Goal: Task Accomplishment & Management: Complete application form

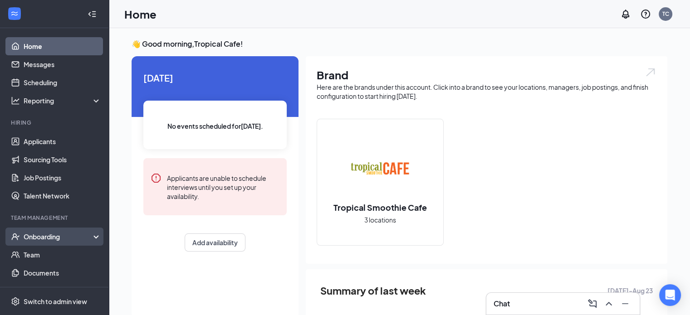
click at [46, 239] on div "Onboarding" at bounding box center [59, 236] width 70 height 9
click at [52, 258] on link "Overview" at bounding box center [63, 255] width 78 height 18
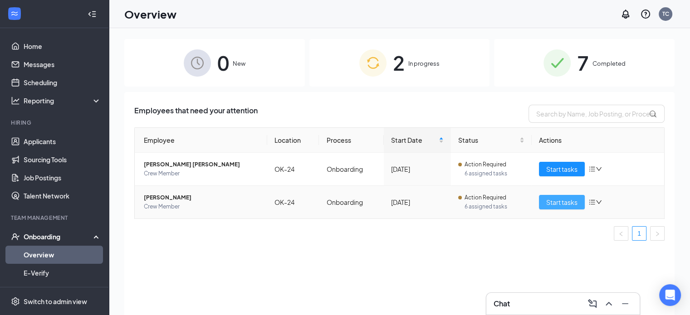
click at [579, 203] on button "Start tasks" at bounding box center [562, 202] width 46 height 15
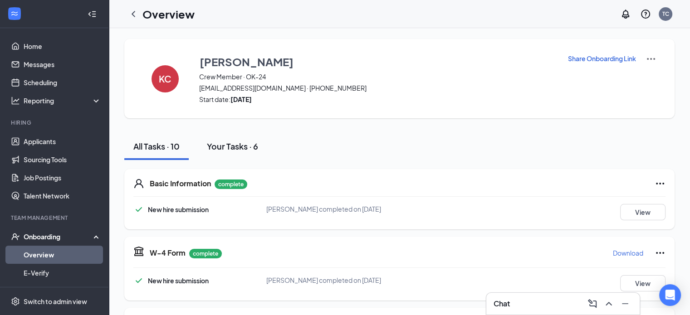
click at [252, 147] on div "Your Tasks · 6" at bounding box center [232, 146] width 51 height 11
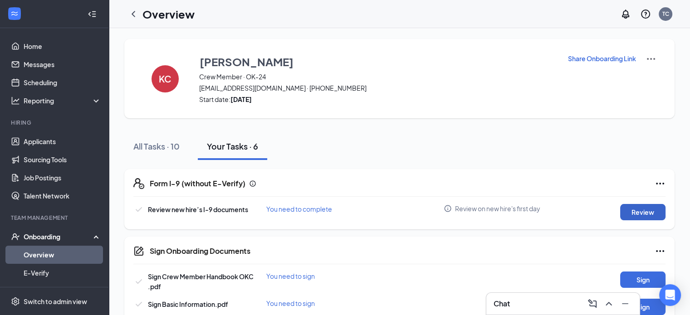
click at [646, 213] on button "Review" at bounding box center [642, 212] width 45 height 16
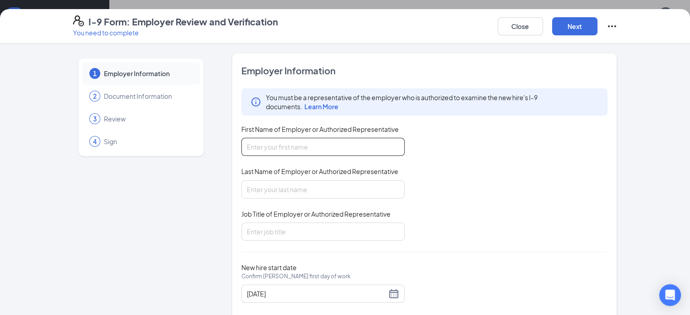
click at [259, 148] on input "First Name of Employer or Authorized Representative" at bounding box center [322, 147] width 163 height 18
type input "Kaila"
click at [281, 190] on input "Last Name of Employer or Authorized Representative" at bounding box center [322, 190] width 163 height 18
type input "[PERSON_NAME]"
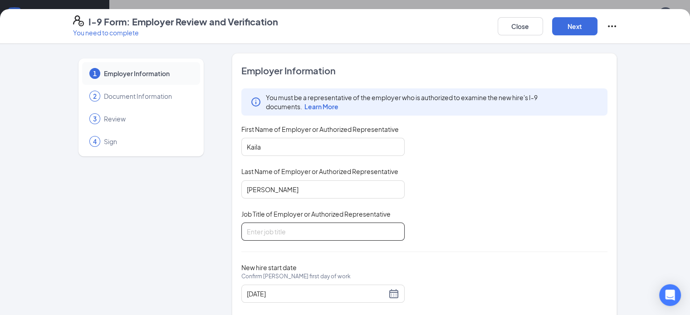
click at [276, 231] on input "Job Title of Employer or Authorized Representative" at bounding box center [322, 232] width 163 height 18
type input "GM"
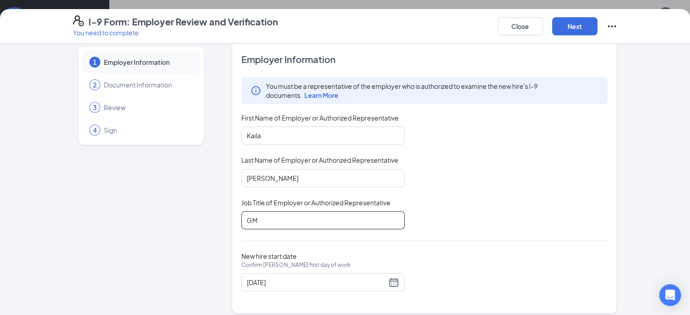
scroll to position [18, 0]
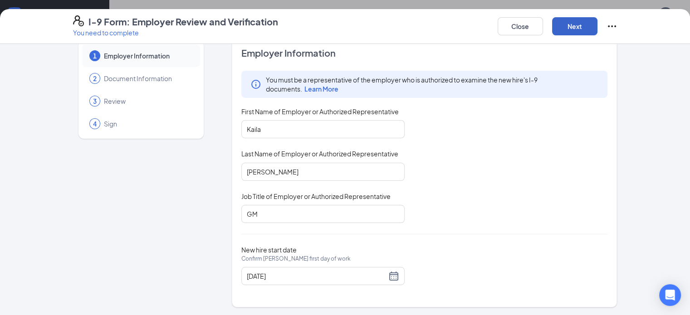
click at [598, 22] on button "Next" at bounding box center [574, 26] width 45 height 18
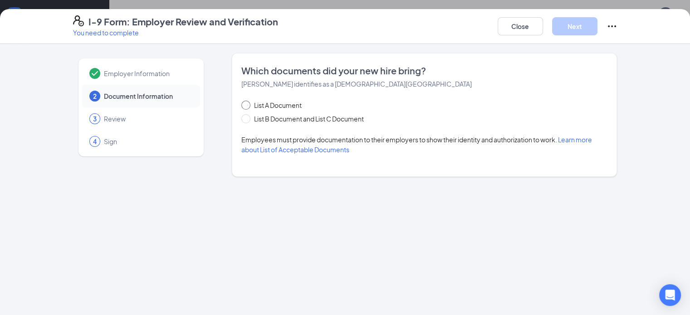
click at [250, 105] on span "List A Document" at bounding box center [277, 105] width 55 height 10
click at [242, 105] on input "List A Document" at bounding box center [244, 104] width 6 height 6
radio input "true"
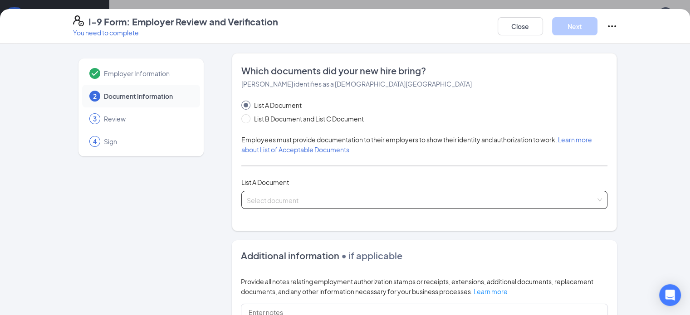
click at [297, 203] on input "search" at bounding box center [421, 198] width 349 height 14
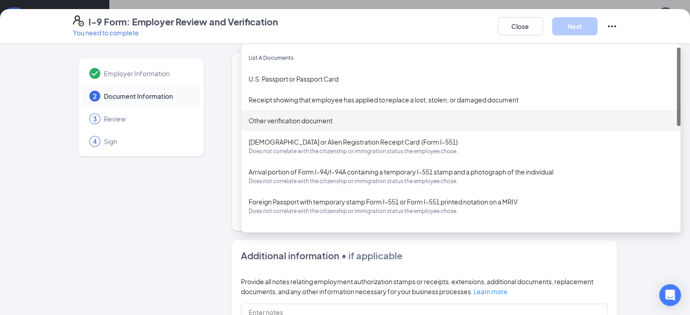
click at [290, 121] on div "Other verification document" at bounding box center [461, 121] width 425 height 10
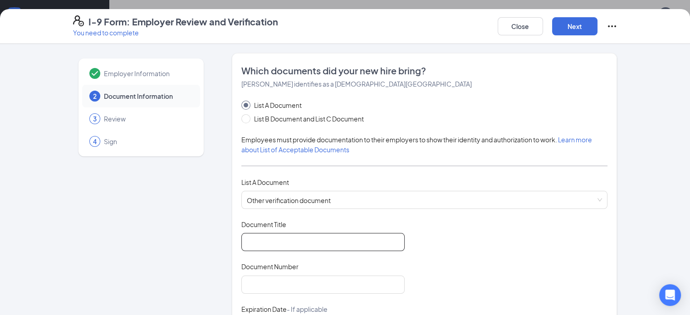
click at [287, 236] on input "Document Title" at bounding box center [322, 242] width 163 height 18
type input "Driver License"
click at [284, 279] on input "Document Number" at bounding box center [322, 285] width 163 height 18
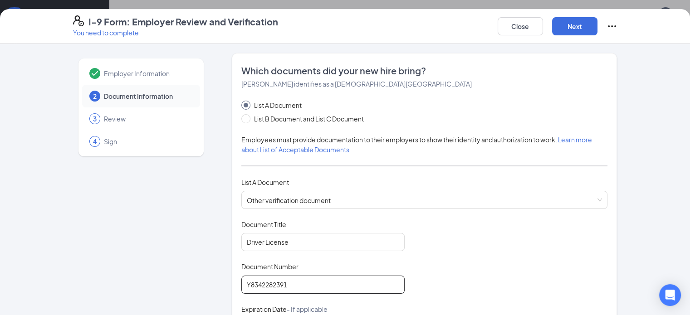
type input "Y8342282391"
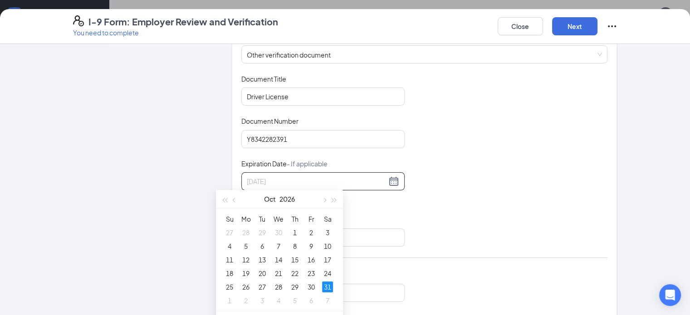
click at [331, 288] on div "31" at bounding box center [327, 287] width 11 height 11
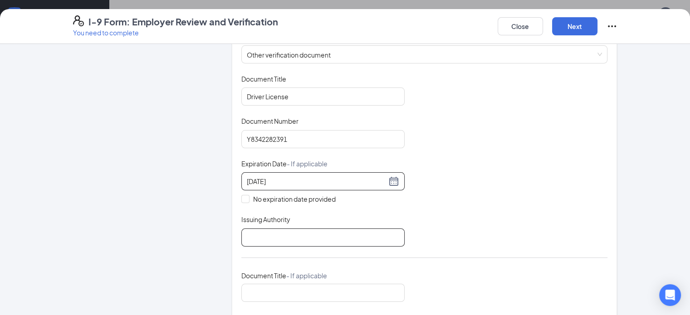
type input "[DATE]"
click at [250, 236] on input "Issuing Authority" at bounding box center [322, 238] width 163 height 18
type input "State of [US_STATE]"
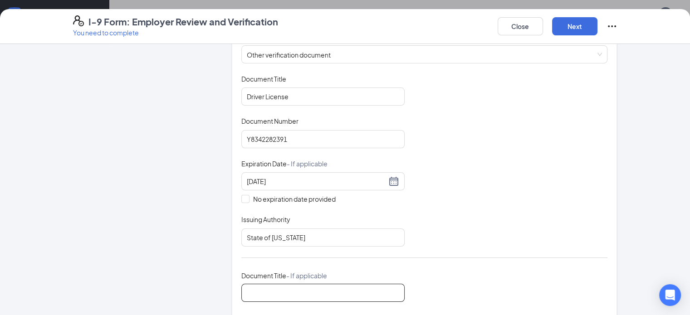
click at [298, 285] on input "Document Title - If applicable" at bounding box center [322, 293] width 163 height 18
type input "Social Security Card"
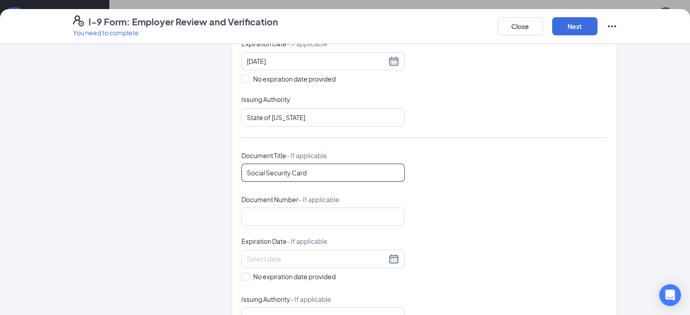
scroll to position [282, 0]
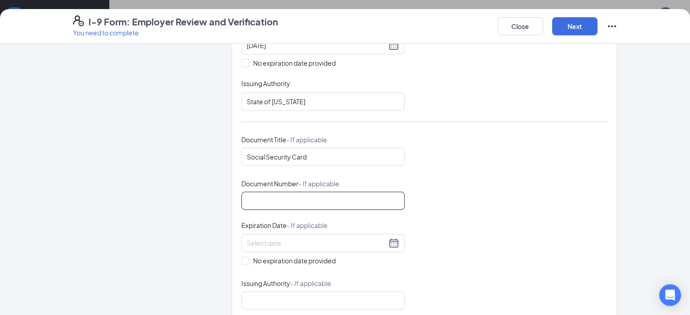
click at [277, 203] on input "Document Number - If applicable" at bounding box center [322, 201] width 163 height 18
type input "446-19-7188"
click at [241, 257] on span at bounding box center [245, 261] width 8 height 8
click at [241, 257] on input "No expiration date provided" at bounding box center [244, 260] width 6 height 6
checkbox input "true"
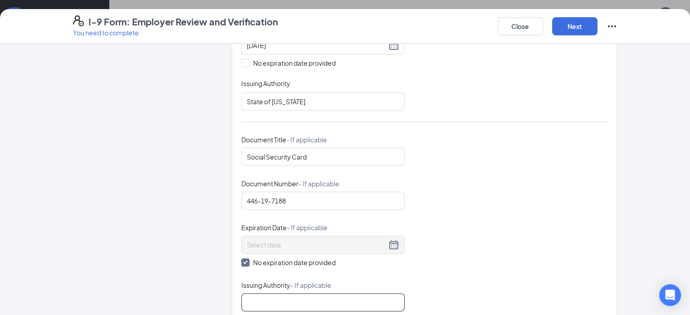
click at [263, 306] on input "Issuing Authority - If applicable" at bounding box center [322, 303] width 163 height 18
click at [333, 302] on input "Issuing Authority - If applicable" at bounding box center [322, 303] width 163 height 18
type input "US Gov"
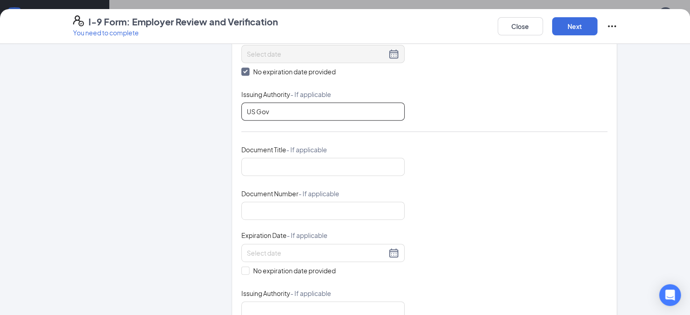
scroll to position [554, 0]
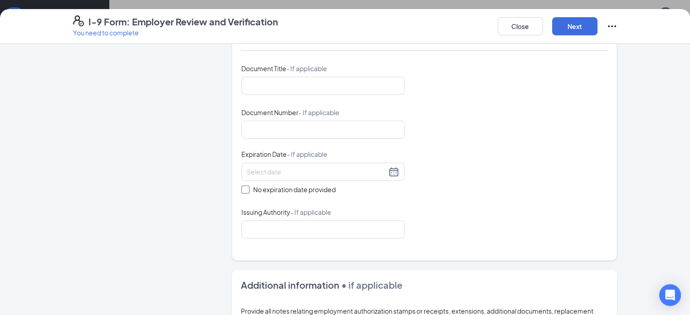
click at [241, 187] on input "No expiration date provided" at bounding box center [244, 189] width 6 height 6
checkbox input "true"
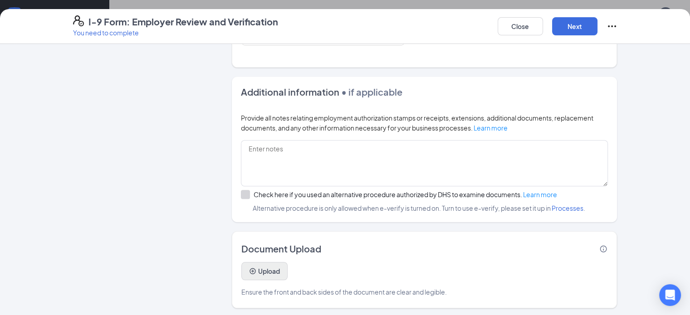
scroll to position [45, 0]
click at [242, 267] on button "Upload" at bounding box center [264, 271] width 46 height 18
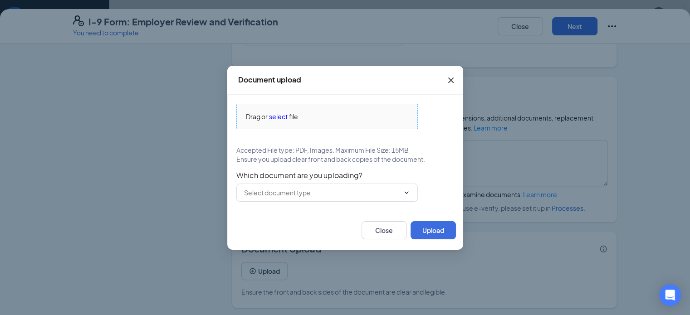
click at [276, 115] on span "select" at bounding box center [278, 117] width 19 height 10
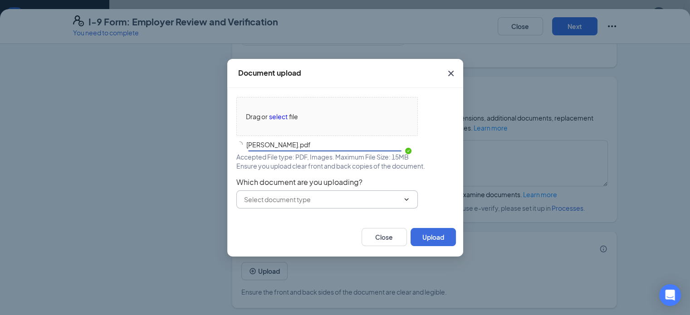
click at [388, 199] on div "Drag or select file [PERSON_NAME].pdf Accepted File type: PDF, Images. Maximum …" at bounding box center [345, 153] width 218 height 112
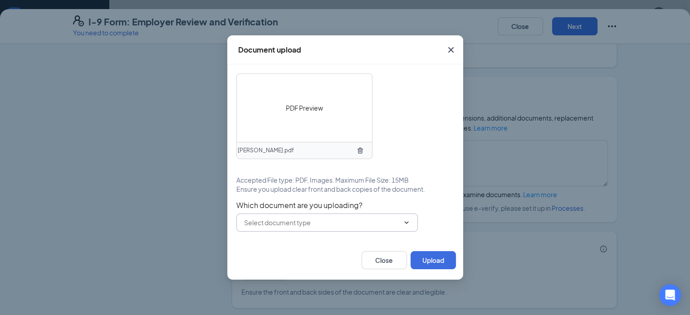
click at [347, 219] on input "text" at bounding box center [321, 223] width 155 height 10
click at [316, 240] on div "Other document" at bounding box center [326, 244] width 167 height 10
type input "Other document"
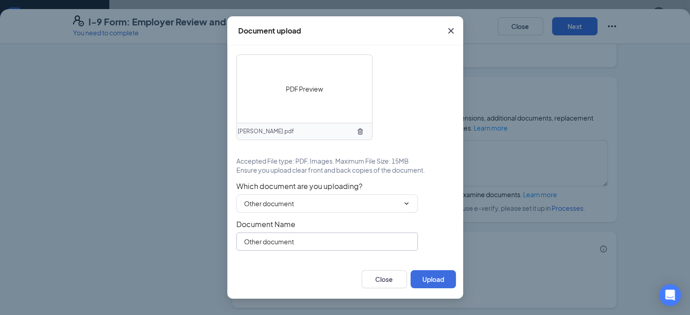
click at [280, 241] on input "Other document" at bounding box center [326, 242] width 181 height 18
drag, startPoint x: 299, startPoint y: 239, endPoint x: 233, endPoint y: 259, distance: 69.6
click at [233, 259] on div "PDF Preview [PERSON_NAME].pdf Accepted File type: PDF, Images. Maximum File Siz…" at bounding box center [345, 152] width 236 height 215
type input "d"
type input "S"
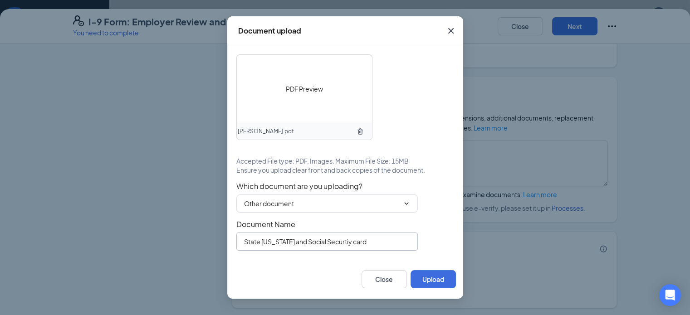
click at [322, 245] on input "State [US_STATE] and Social Securtiy card" at bounding box center [326, 242] width 181 height 18
click at [316, 241] on input "State [US_STATE] and Social Securty card" at bounding box center [326, 242] width 181 height 18
click at [318, 241] on input "State [US_STATE] and Social Securty card" at bounding box center [326, 242] width 181 height 18
type input "State [US_STATE] and Social Security card"
click at [336, 270] on div at bounding box center [298, 279] width 127 height 18
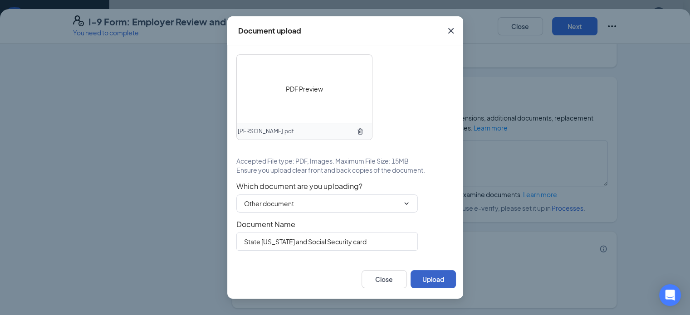
click at [447, 279] on button "Upload" at bounding box center [433, 279] width 45 height 18
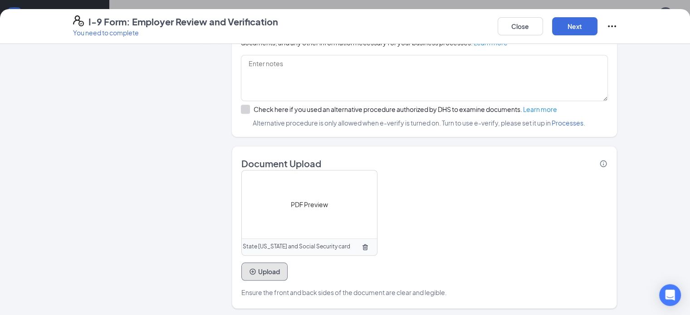
scroll to position [744, 0]
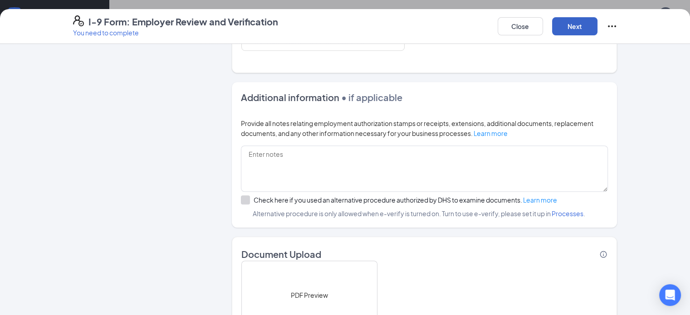
click at [598, 28] on button "Next" at bounding box center [574, 26] width 45 height 18
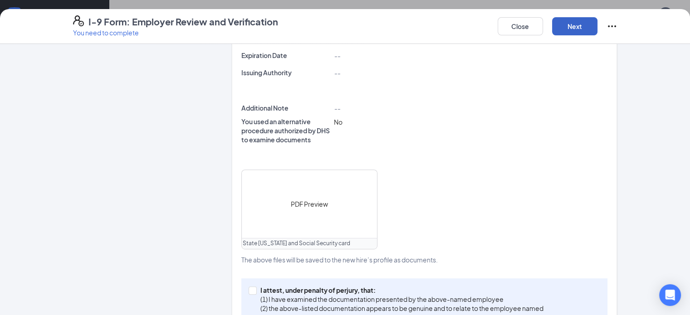
scroll to position [387, 0]
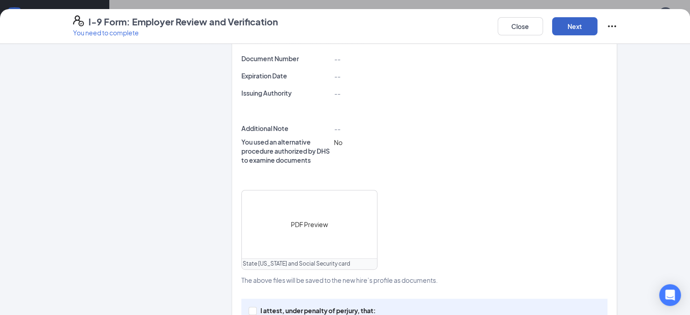
click at [598, 25] on button "Next" at bounding box center [574, 26] width 45 height 18
click at [598, 28] on button "Next" at bounding box center [574, 26] width 45 height 18
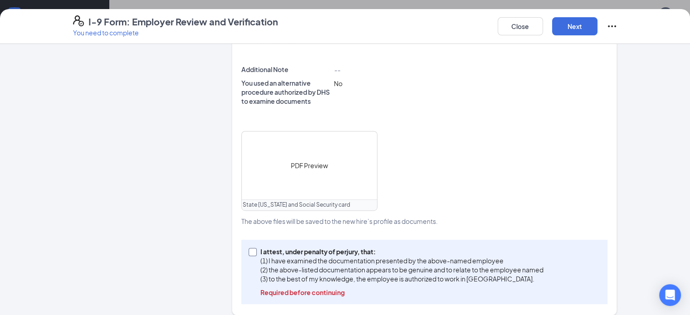
click at [257, 247] on span "I attest, under penalty of [PERSON_NAME], that: (1) I have examined the documen…" at bounding box center [402, 272] width 290 height 50
click at [249, 248] on input "I attest, under penalty of [PERSON_NAME], that: (1) I have examined the documen…" at bounding box center [252, 251] width 6 height 6
checkbox input "true"
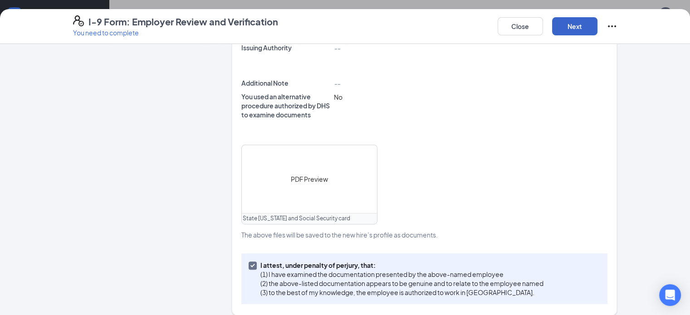
click at [598, 29] on button "Next" at bounding box center [574, 26] width 45 height 18
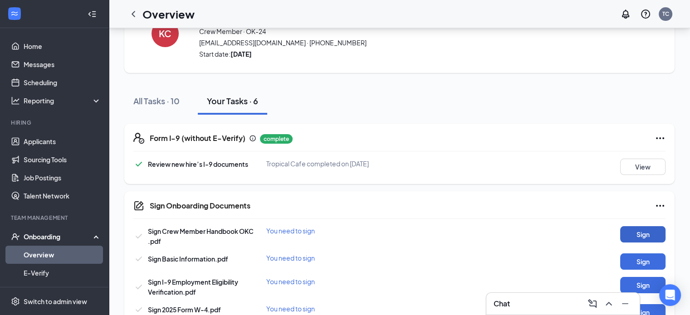
click at [635, 234] on button "Sign" at bounding box center [642, 234] width 45 height 16
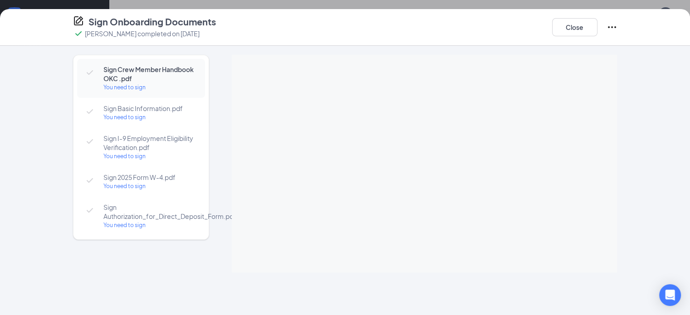
scroll to position [98, 0]
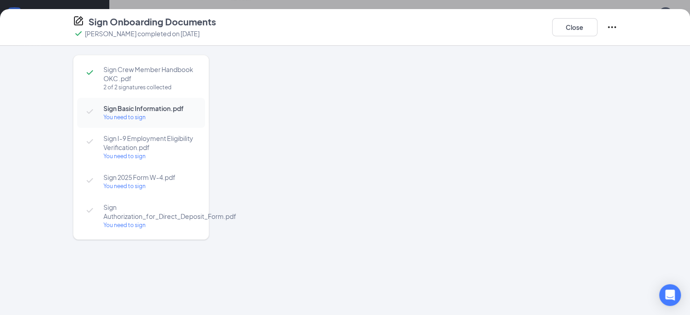
click at [131, 104] on span "Sign Basic Information.pdf" at bounding box center [149, 108] width 93 height 9
click at [103, 113] on div "You need to sign" at bounding box center [149, 117] width 93 height 9
drag, startPoint x: 74, startPoint y: 99, endPoint x: 311, endPoint y: 57, distance: 241.4
click at [103, 104] on span "Sign Basic Information.pdf" at bounding box center [149, 108] width 93 height 9
click at [598, 28] on button "Close" at bounding box center [574, 27] width 45 height 18
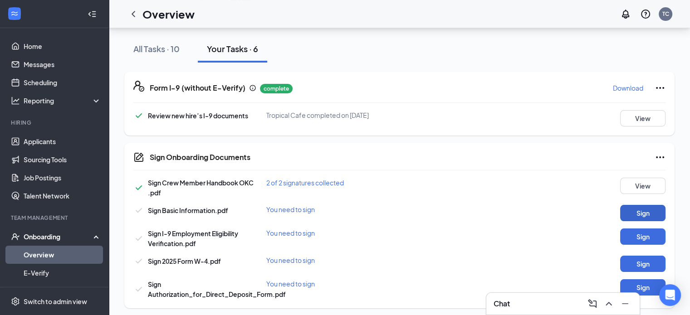
click at [635, 209] on button "Sign" at bounding box center [642, 213] width 45 height 16
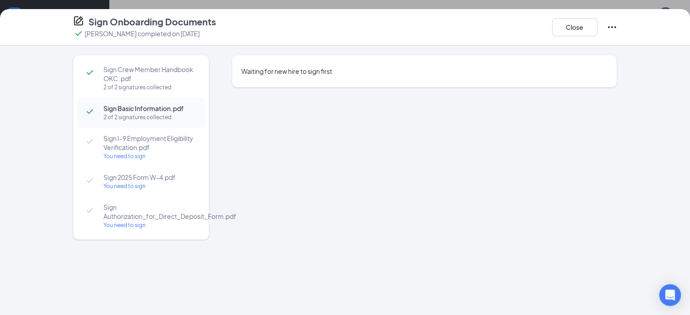
click at [103, 134] on span "Sign I-9 Employment Eligibility Verification.pdf" at bounding box center [149, 143] width 93 height 18
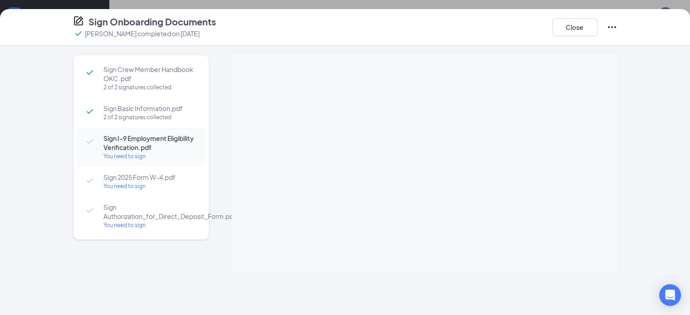
scroll to position [52, 0]
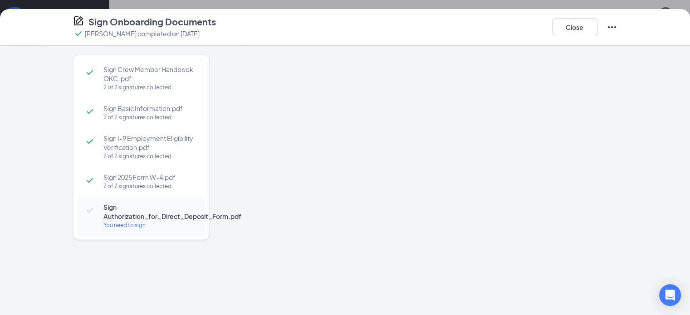
click at [451, 161] on div at bounding box center [425, 164] width 386 height 218
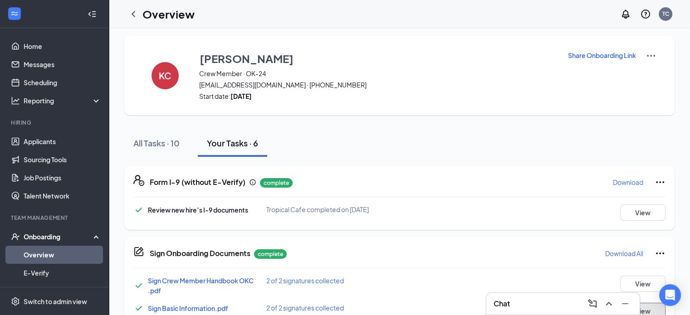
scroll to position [0, 0]
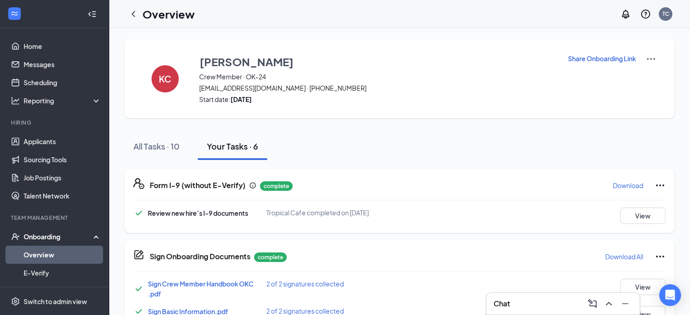
click at [46, 239] on div "Onboarding" at bounding box center [59, 236] width 70 height 9
click at [47, 238] on div "Onboarding" at bounding box center [59, 236] width 70 height 9
click at [40, 258] on link "Overview" at bounding box center [63, 255] width 78 height 18
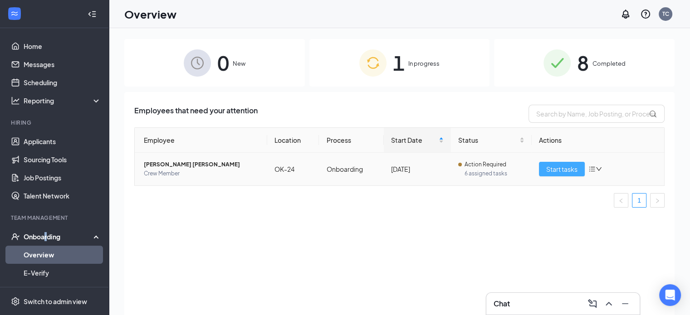
click at [562, 167] on span "Start tasks" at bounding box center [561, 169] width 31 height 10
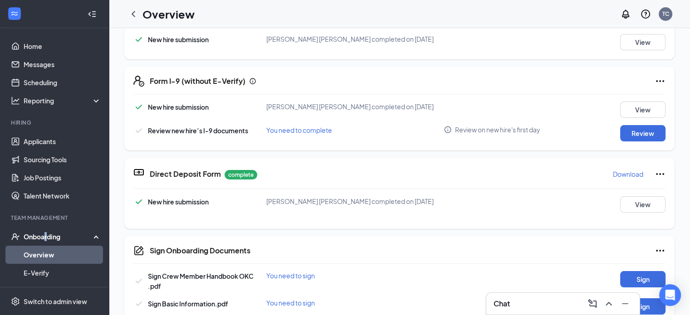
scroll to position [272, 0]
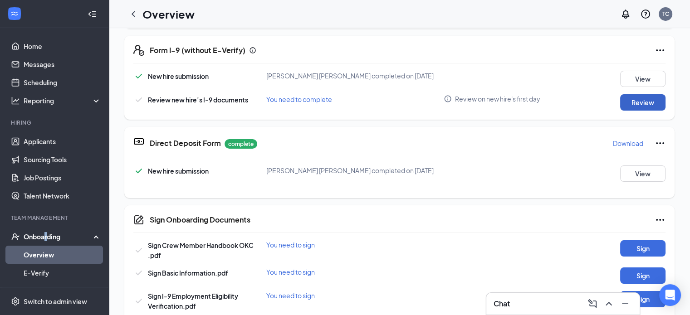
click at [633, 103] on button "Review" at bounding box center [642, 102] width 45 height 16
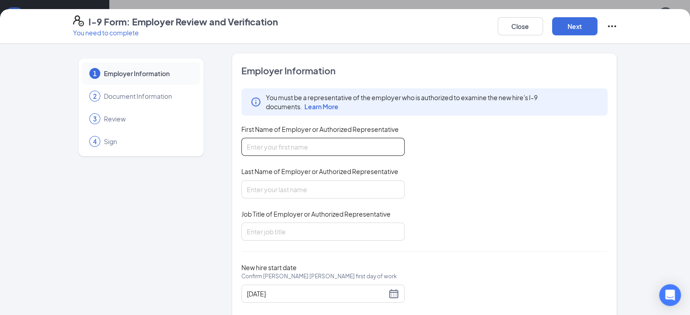
click at [272, 145] on input "First Name of Employer or Authorized Representative" at bounding box center [322, 147] width 163 height 18
type input "Kaila"
click at [282, 188] on input "Last Name of Employer or Authorized Representative" at bounding box center [322, 190] width 163 height 18
type input "[PERSON_NAME]"
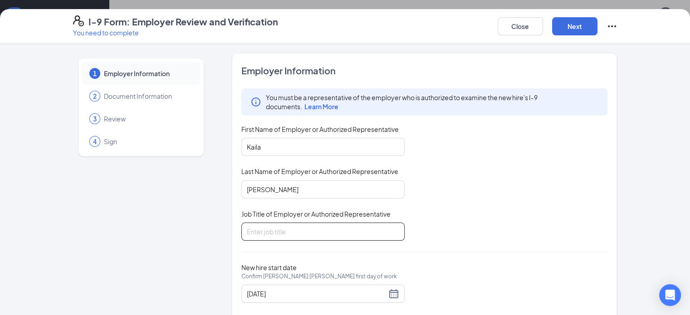
drag, startPoint x: 280, startPoint y: 228, endPoint x: 281, endPoint y: 239, distance: 11.0
click at [280, 228] on input "Job Title of Employer or Authorized Representative" at bounding box center [322, 232] width 163 height 18
type input "GM"
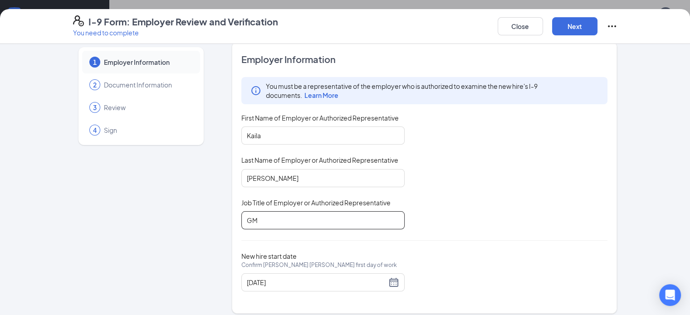
scroll to position [18, 0]
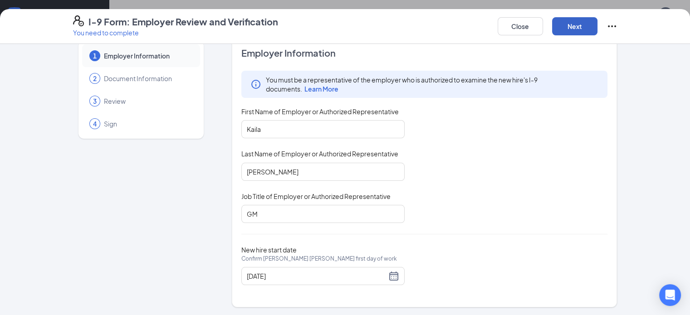
click at [598, 29] on button "Next" at bounding box center [574, 26] width 45 height 18
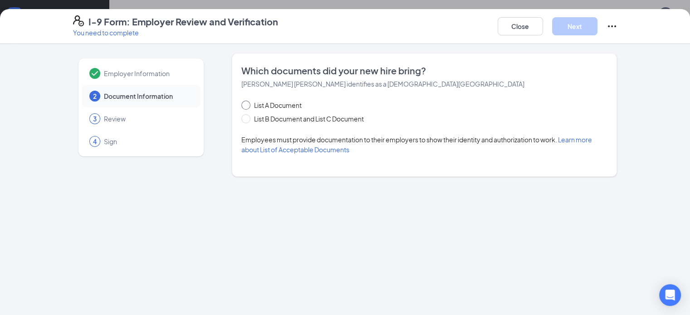
click at [241, 108] on span at bounding box center [245, 105] width 9 height 9
click at [241, 107] on input "List A Document" at bounding box center [244, 104] width 6 height 6
radio input "true"
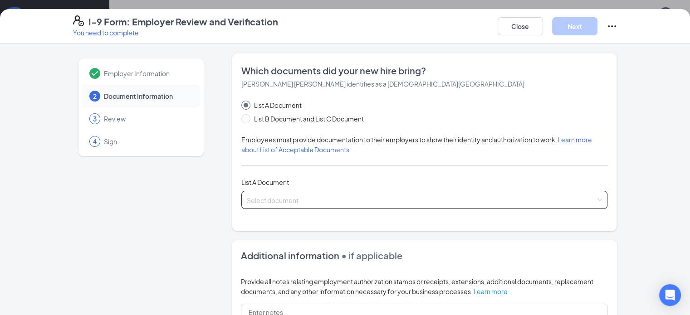
click at [249, 201] on input "search" at bounding box center [421, 198] width 349 height 14
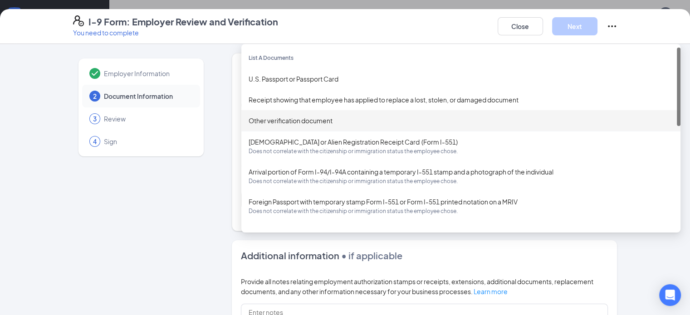
click at [249, 119] on div "Other verification document" at bounding box center [461, 121] width 425 height 10
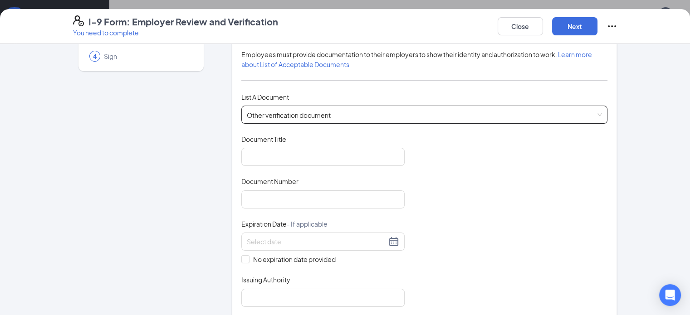
scroll to position [91, 0]
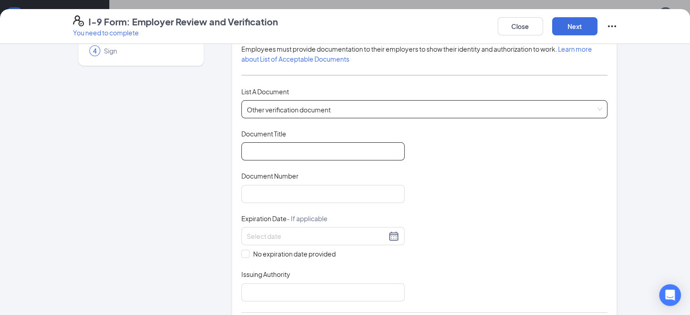
click at [274, 157] on input "Document Title" at bounding box center [322, 151] width 163 height 18
type input "Driver License"
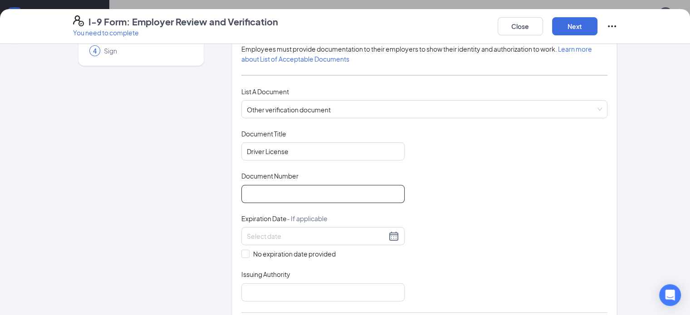
click at [279, 193] on input "Document Number" at bounding box center [322, 194] width 163 height 18
type input "k"
type input "K574323213"
click at [247, 232] on input at bounding box center [317, 236] width 140 height 10
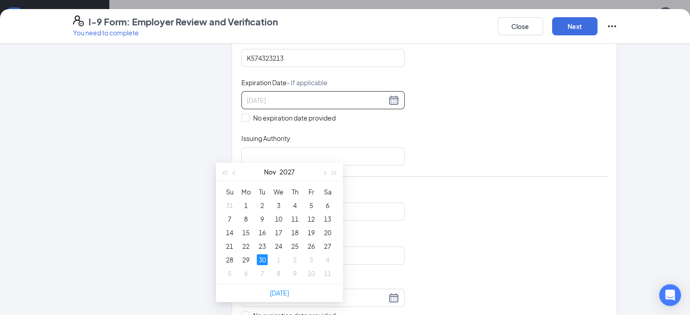
scroll to position [136, 0]
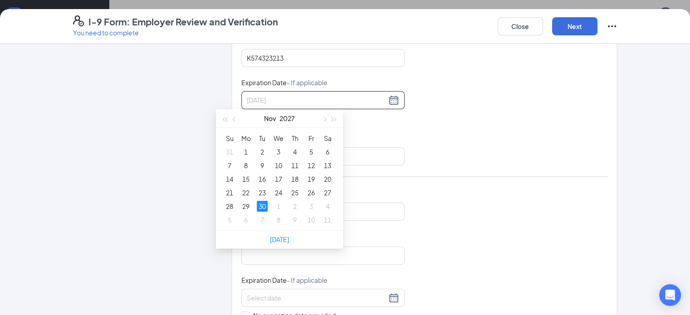
click at [260, 206] on div "30" at bounding box center [262, 206] width 11 height 11
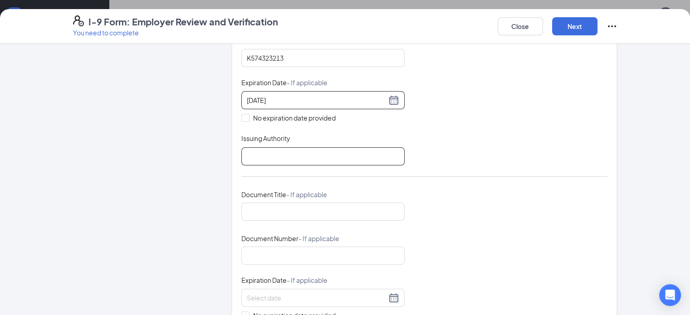
type input "[DATE]"
click at [265, 149] on input "Issuing Authority" at bounding box center [322, 156] width 163 height 18
type input "State of [US_STATE]"
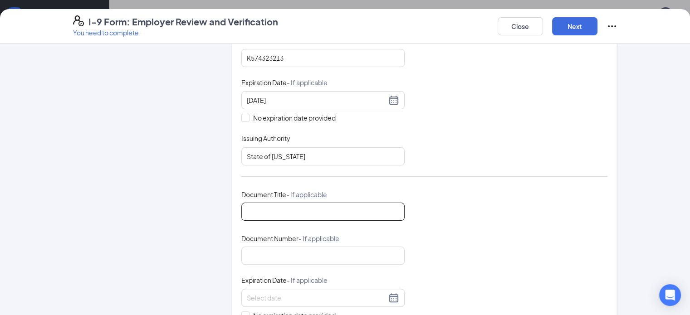
drag, startPoint x: 280, startPoint y: 204, endPoint x: 285, endPoint y: 216, distance: 13.2
click at [280, 204] on input "Document Title - If applicable" at bounding box center [322, 212] width 163 height 18
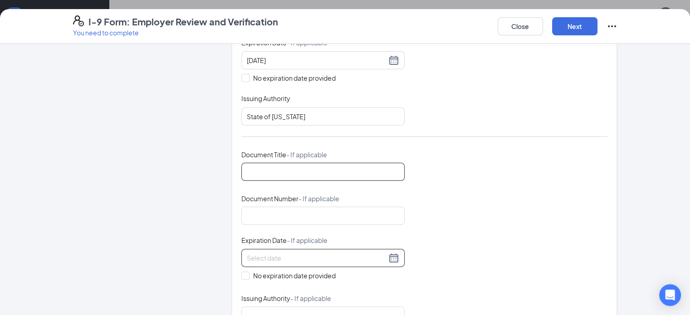
scroll to position [318, 0]
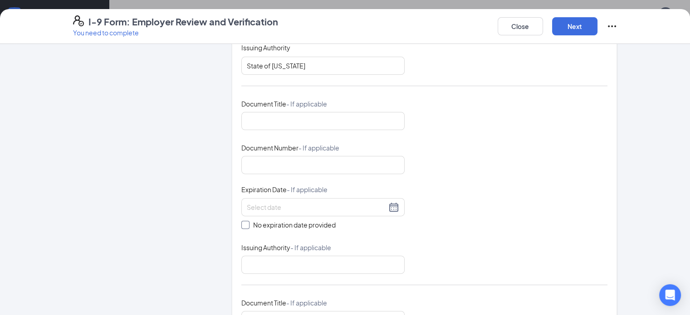
drag, startPoint x: 221, startPoint y: 224, endPoint x: 439, endPoint y: 226, distance: 218.3
click at [241, 224] on input "No expiration date provided" at bounding box center [244, 224] width 6 height 6
checkbox input "true"
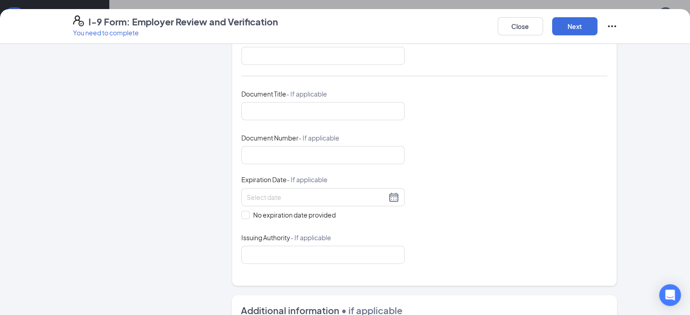
scroll to position [544, 0]
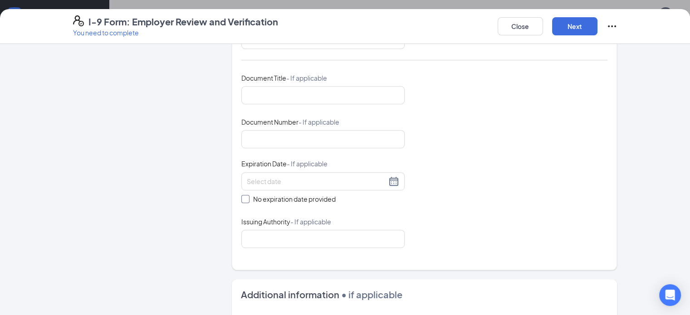
click at [241, 199] on input "No expiration date provided" at bounding box center [244, 198] width 6 height 6
checkbox input "true"
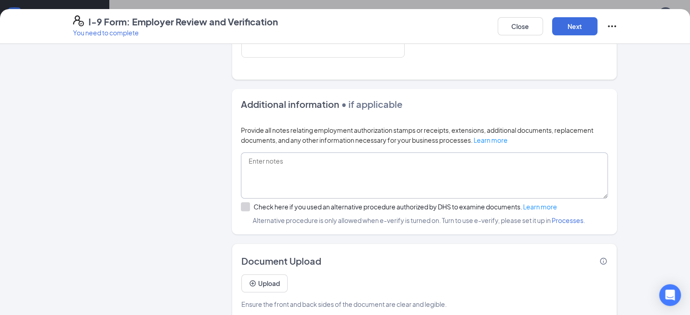
scroll to position [749, 0]
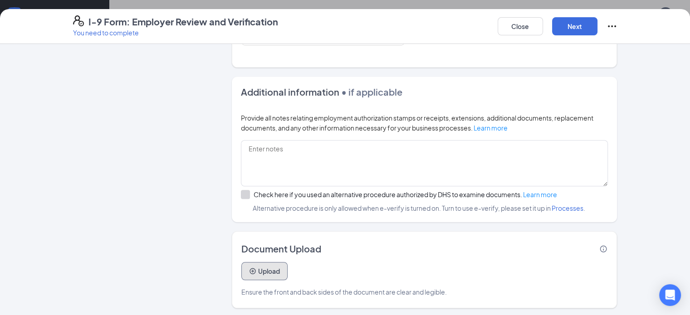
click at [241, 267] on button "Upload" at bounding box center [264, 271] width 46 height 18
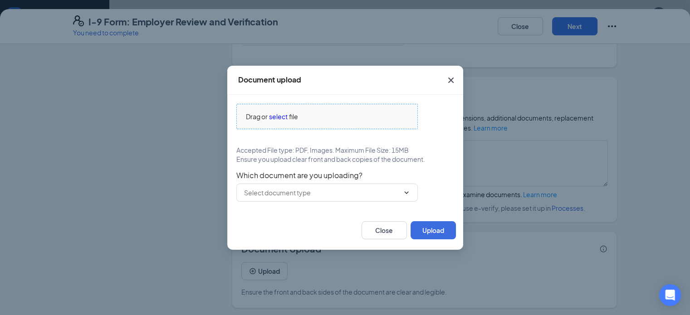
click at [288, 117] on div "Drag or select file" at bounding box center [327, 117] width 181 height 10
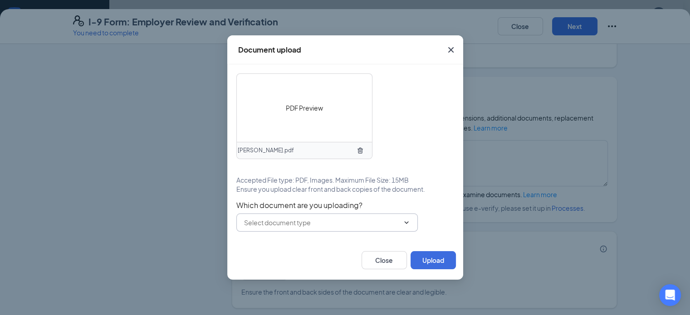
click at [319, 228] on span at bounding box center [326, 223] width 181 height 18
click at [294, 246] on div "Other document" at bounding box center [326, 244] width 167 height 10
type input "Other document"
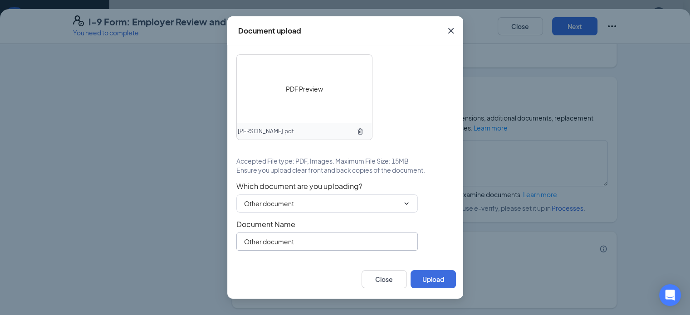
drag, startPoint x: 289, startPoint y: 245, endPoint x: 213, endPoint y: 253, distance: 76.2
click at [213, 253] on div "Document upload PDF Preview [PERSON_NAME].pdf Accepted File type: PDF, Images. …" at bounding box center [345, 157] width 690 height 315
type input "Drivers License"
click at [427, 282] on button "Upload" at bounding box center [433, 279] width 45 height 18
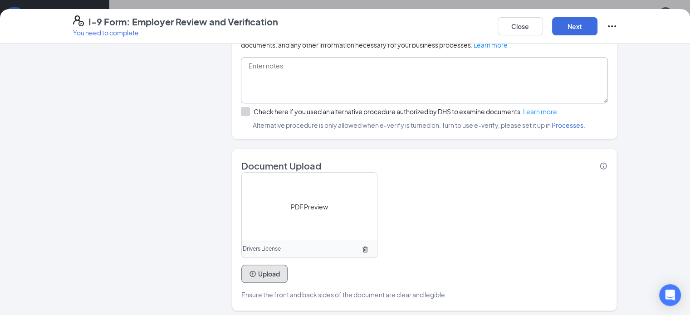
scroll to position [834, 0]
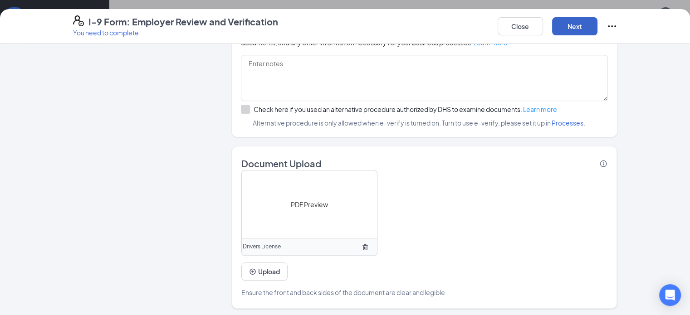
click at [598, 25] on button "Next" at bounding box center [574, 26] width 45 height 18
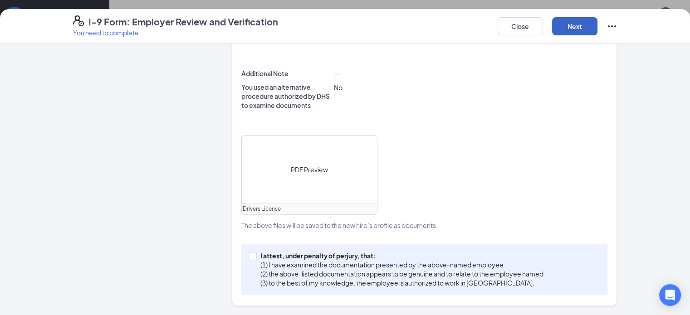
scroll to position [432, 0]
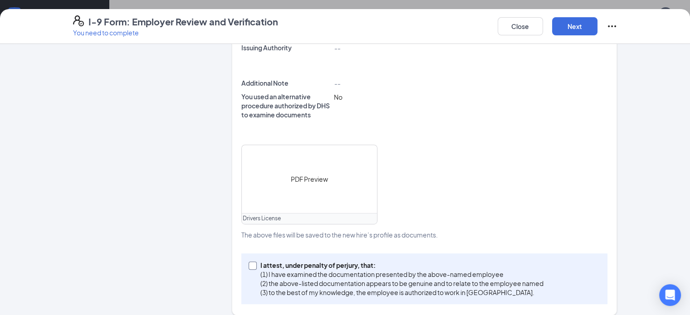
click at [249, 261] on label "I attest, under penalty of [PERSON_NAME], that: (1) I have examined the documen…" at bounding box center [398, 279] width 299 height 36
click at [249, 262] on input "I attest, under penalty of [PERSON_NAME], that: (1) I have examined the documen…" at bounding box center [252, 265] width 6 height 6
checkbox input "true"
click at [598, 27] on button "Next" at bounding box center [574, 26] width 45 height 18
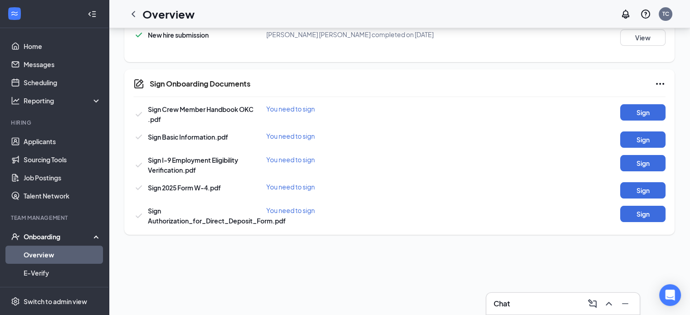
scroll to position [0, 0]
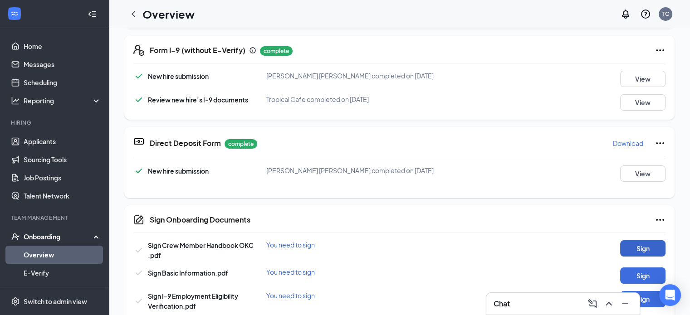
click at [637, 250] on button "Sign" at bounding box center [642, 248] width 45 height 16
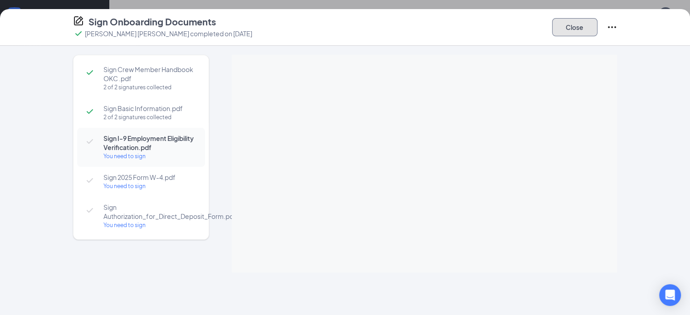
click at [598, 24] on button "Close" at bounding box center [574, 27] width 45 height 18
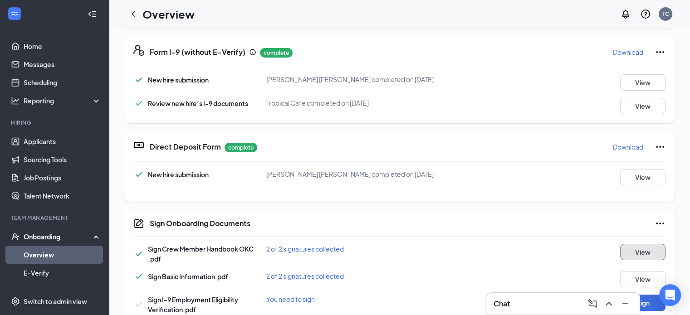
click at [620, 244] on button "View" at bounding box center [642, 252] width 45 height 16
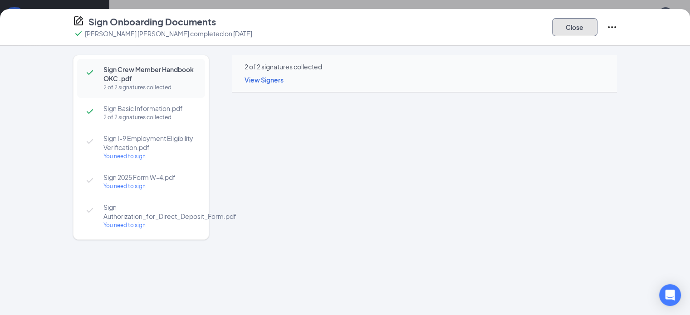
click at [598, 26] on button "Close" at bounding box center [574, 27] width 45 height 18
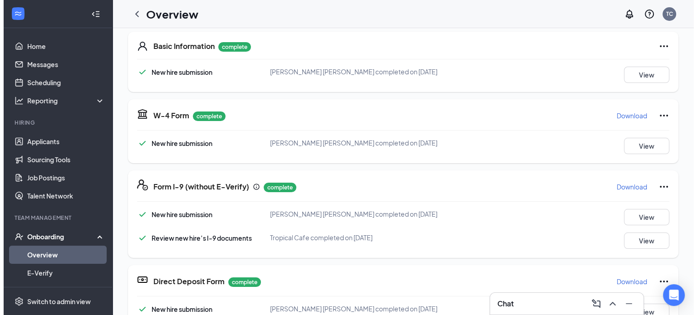
scroll to position [136, 0]
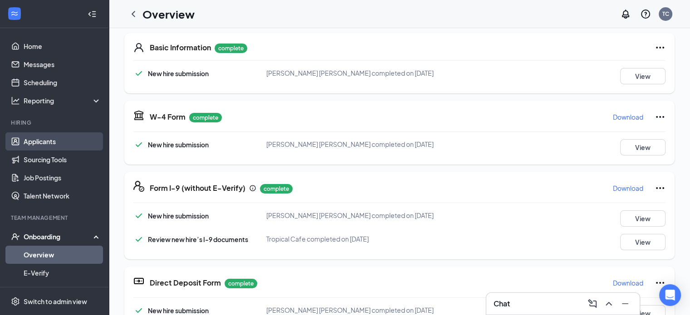
click at [41, 144] on link "Applicants" at bounding box center [63, 141] width 78 height 18
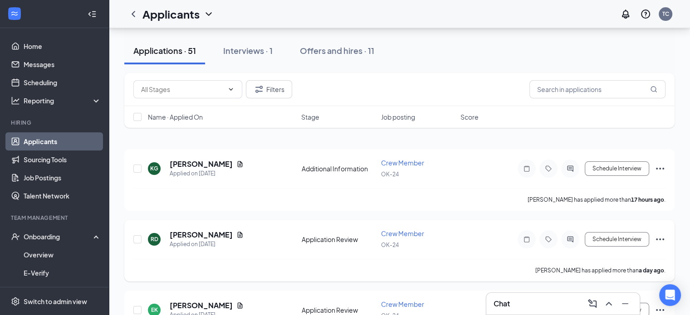
scroll to position [91, 0]
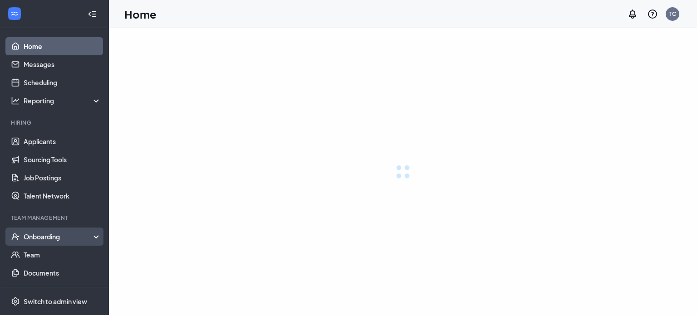
click at [36, 235] on div "Onboarding" at bounding box center [63, 236] width 78 height 9
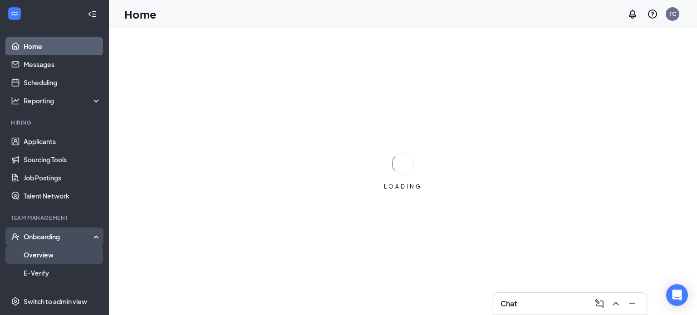
click at [70, 254] on link "Overview" at bounding box center [63, 255] width 78 height 18
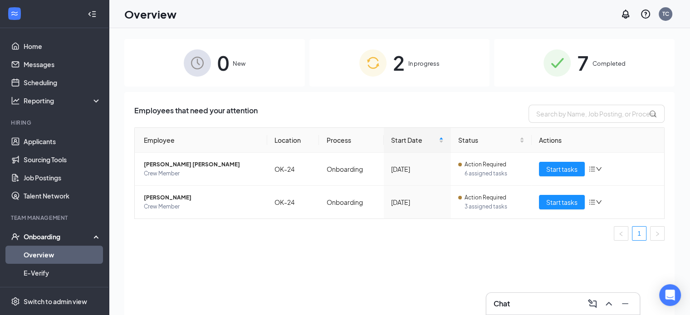
click at [516, 67] on div "7 Completed" at bounding box center [584, 63] width 181 height 48
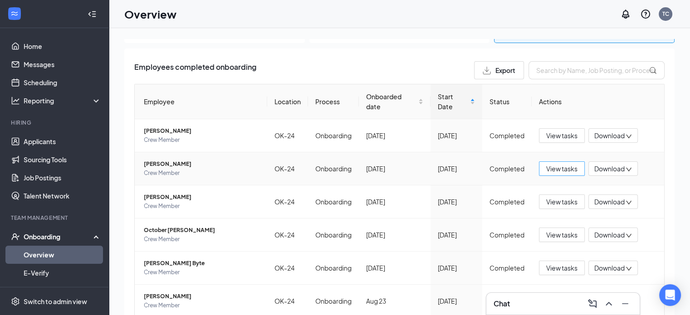
scroll to position [45, 0]
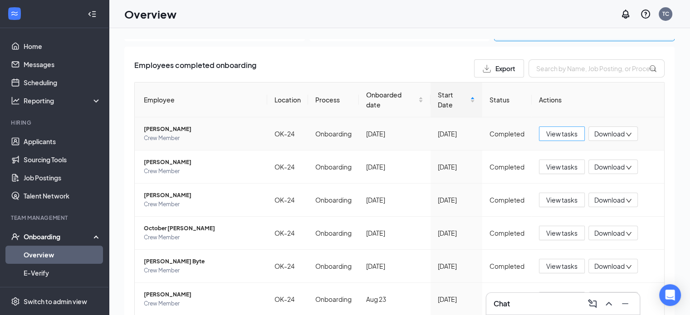
click at [574, 137] on button "View tasks" at bounding box center [562, 134] width 46 height 15
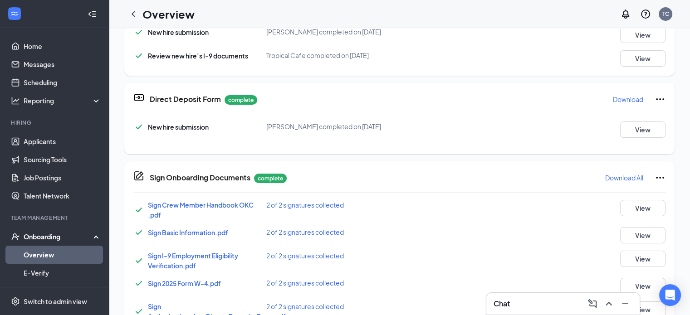
scroll to position [358, 0]
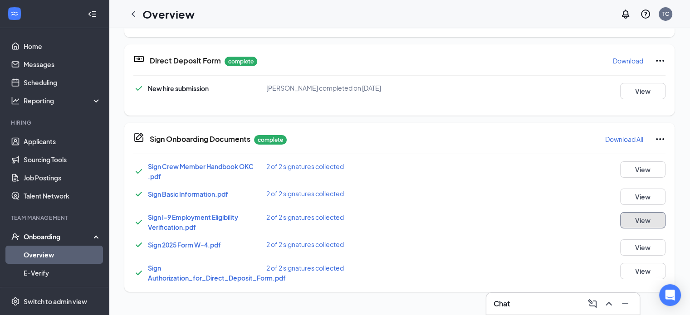
click at [626, 221] on button "View" at bounding box center [642, 220] width 45 height 16
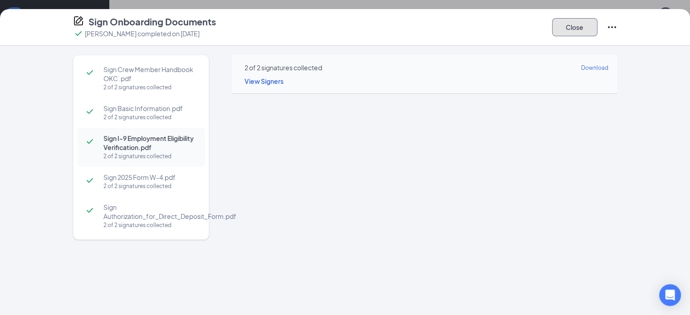
click at [598, 27] on button "Close" at bounding box center [574, 27] width 45 height 18
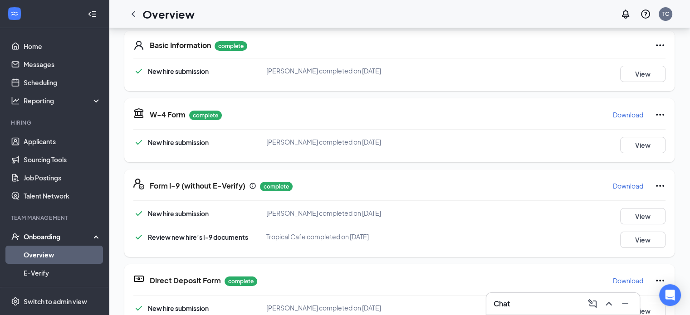
scroll to position [0, 0]
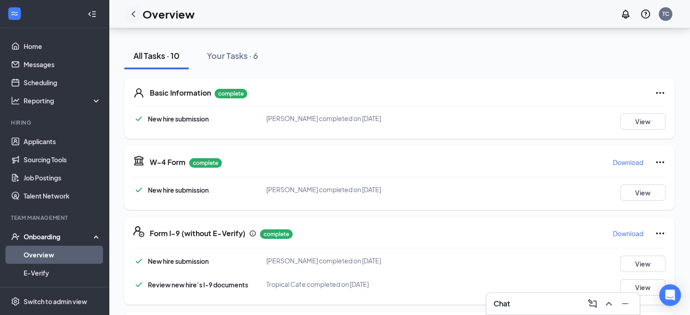
click at [132, 13] on icon "ChevronLeft" at bounding box center [134, 14] width 4 height 6
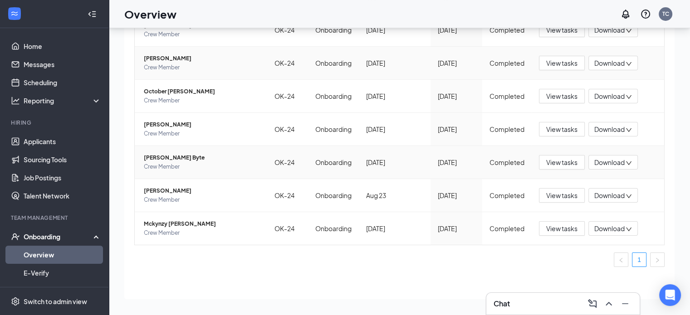
scroll to position [109, 0]
click at [394, 231] on div "[DATE]" at bounding box center [394, 228] width 57 height 10
click at [566, 230] on span "View tasks" at bounding box center [561, 228] width 31 height 10
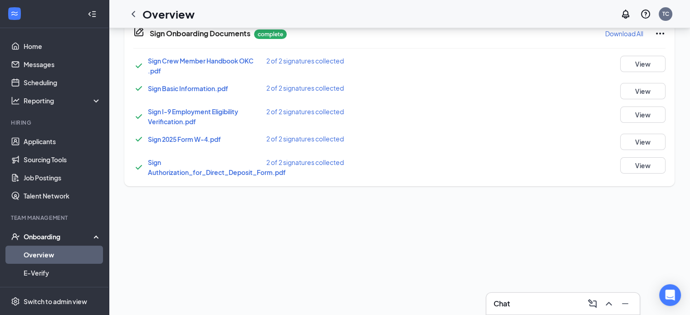
scroll to position [136, 0]
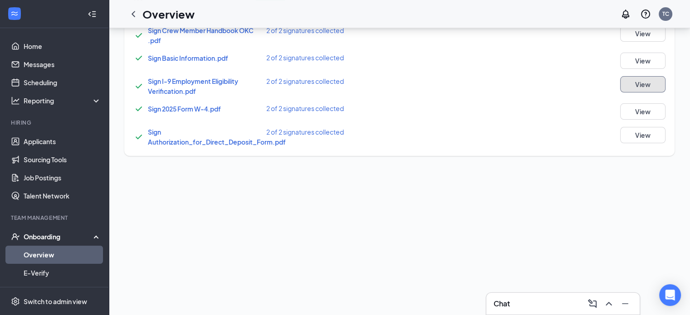
click at [638, 85] on button "View" at bounding box center [642, 84] width 45 height 16
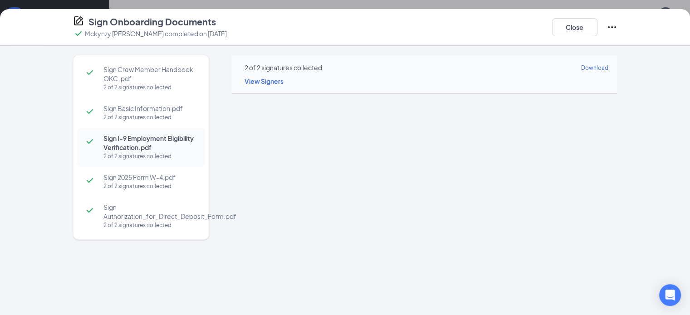
scroll to position [345, 0]
click at [598, 30] on button "Close" at bounding box center [574, 27] width 45 height 18
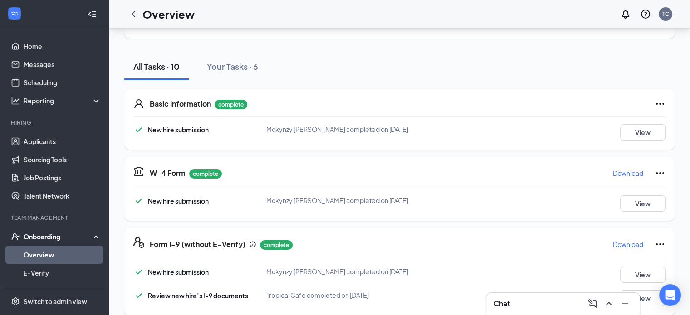
scroll to position [0, 0]
